Goal: Transaction & Acquisition: Register for event/course

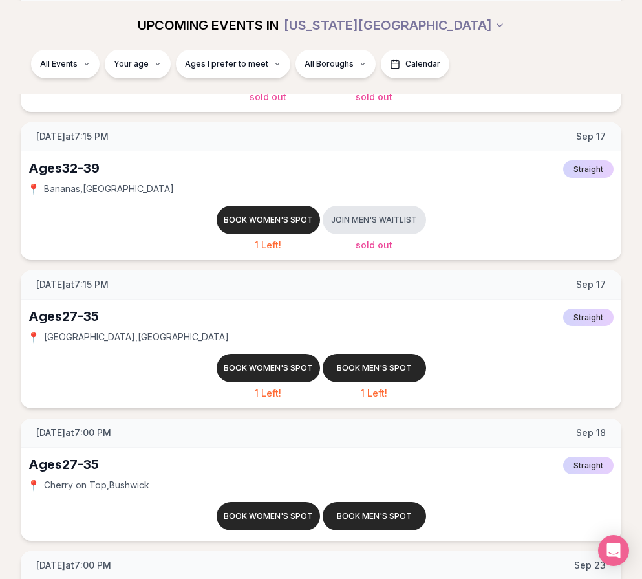
scroll to position [453, 0]
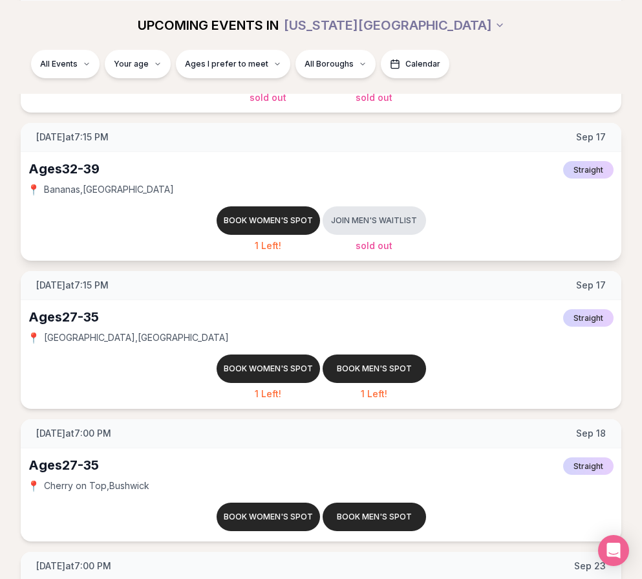
drag, startPoint x: 323, startPoint y: 102, endPoint x: 318, endPoint y: 153, distance: 51.4
click at [316, 157] on div "Ages [DEMOGRAPHIC_DATA] Straight 📍 [GEOGRAPHIC_DATA] , [GEOGRAPHIC_DATA] Book w…" at bounding box center [321, 206] width 601 height 109
click at [274, 230] on button "Book women's spot" at bounding box center [268, 220] width 103 height 28
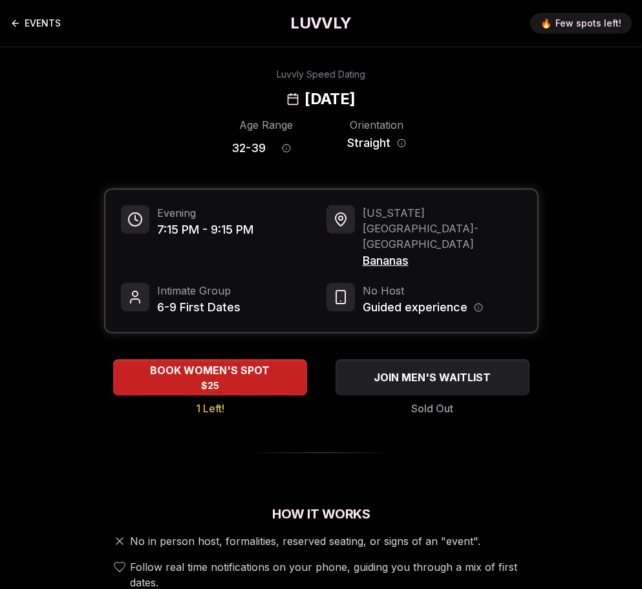
click at [22, 17] on link "EVENTS" at bounding box center [35, 23] width 50 height 26
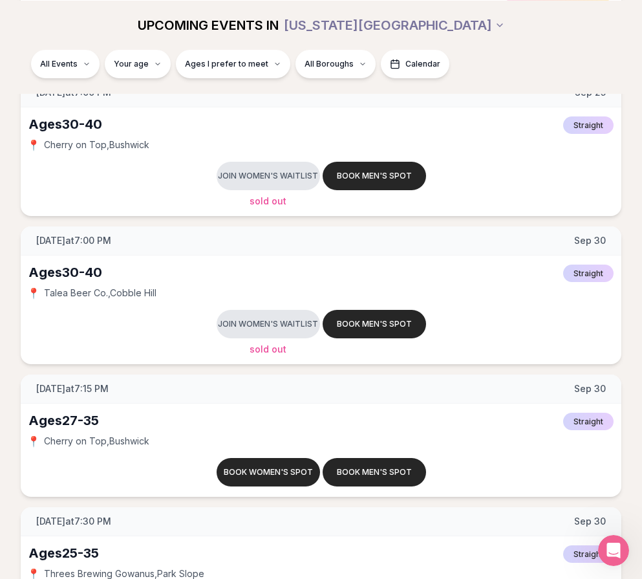
scroll to position [2070, 0]
